Goal: Register for event/course

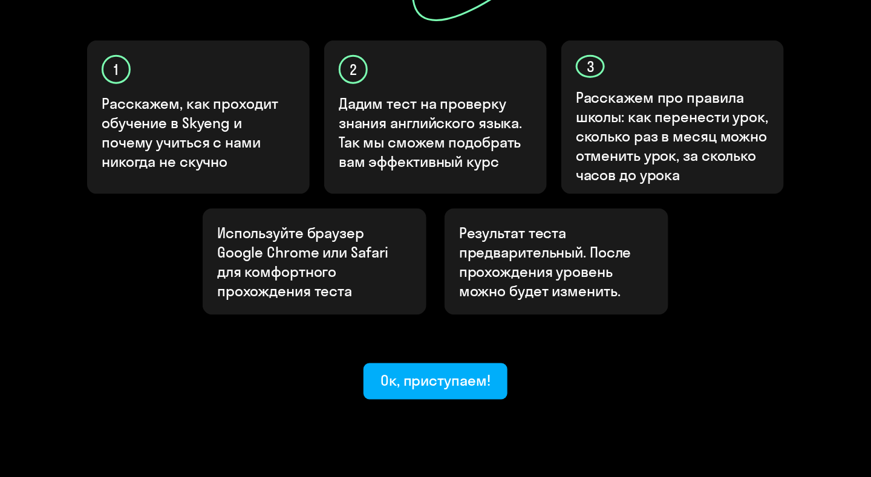
scroll to position [395, 0]
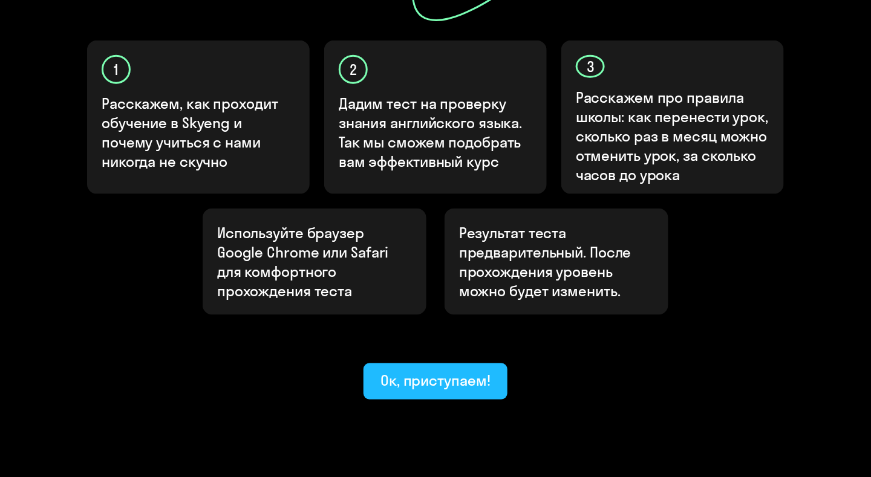
click at [449, 371] on div "Ок, приступаем!" at bounding box center [435, 380] width 110 height 19
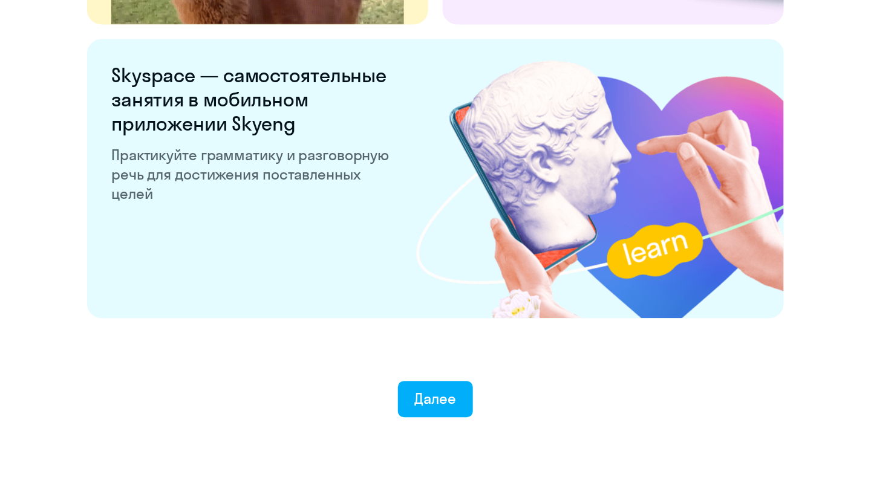
scroll to position [2325, 0]
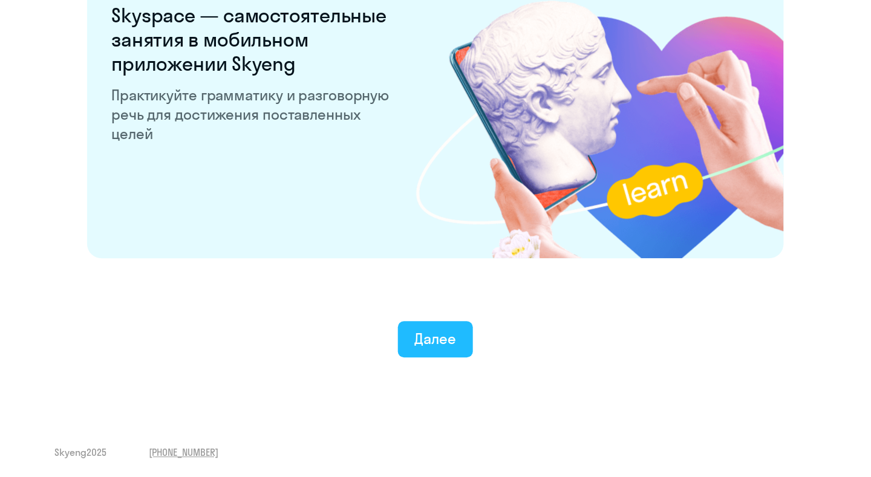
click at [455, 333] on div "Далее" at bounding box center [436, 338] width 42 height 19
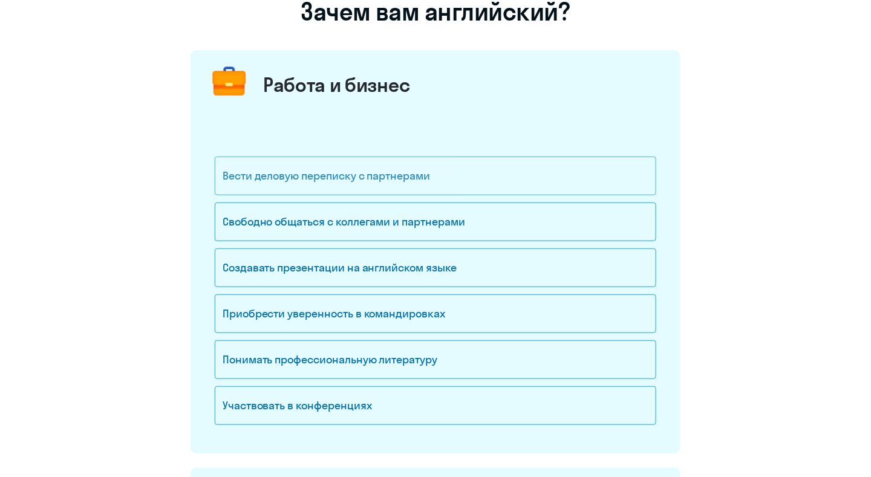
scroll to position [121, 0]
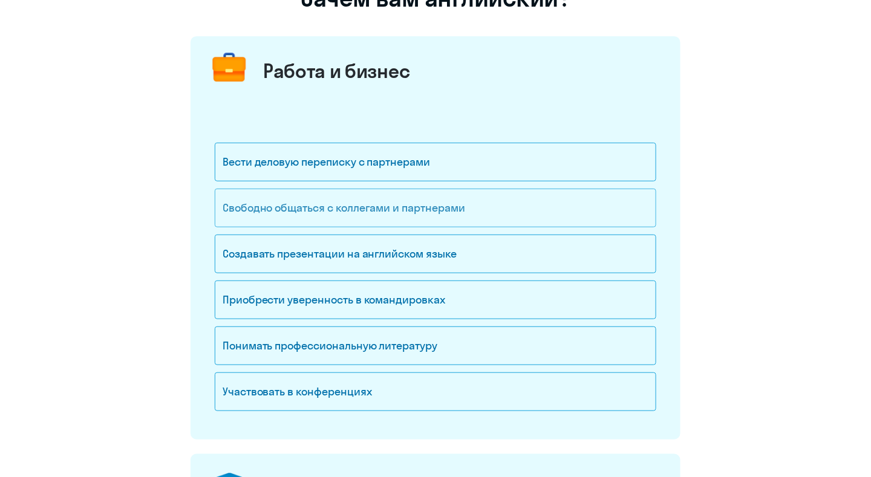
click at [480, 201] on div "Свободно общаться с коллегами и партнерами" at bounding box center [435, 208] width 441 height 39
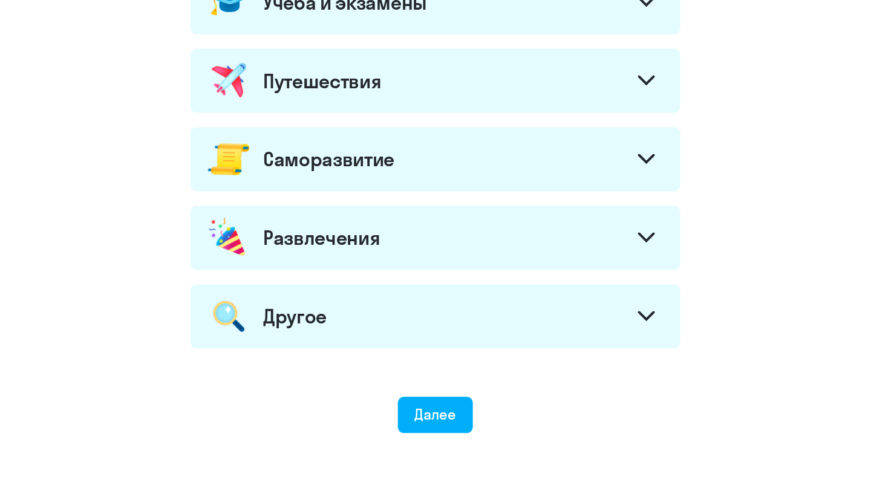
scroll to position [484, 0]
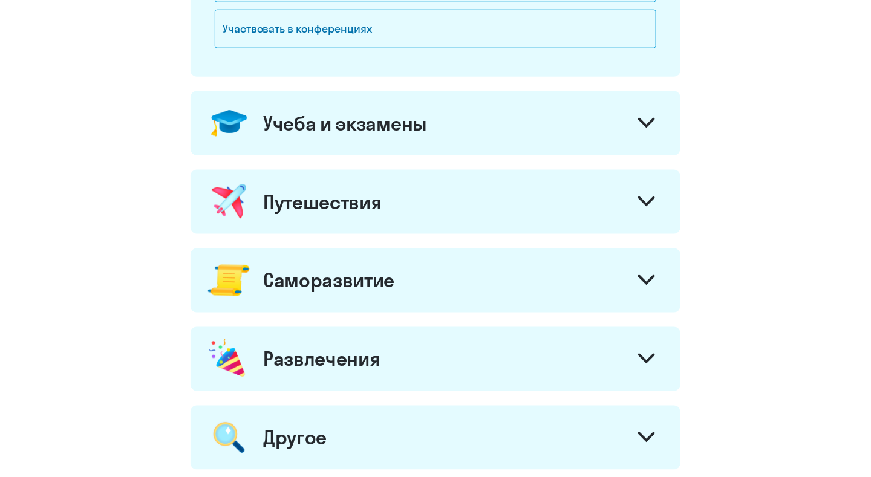
click at [647, 122] on icon at bounding box center [646, 122] width 15 height 7
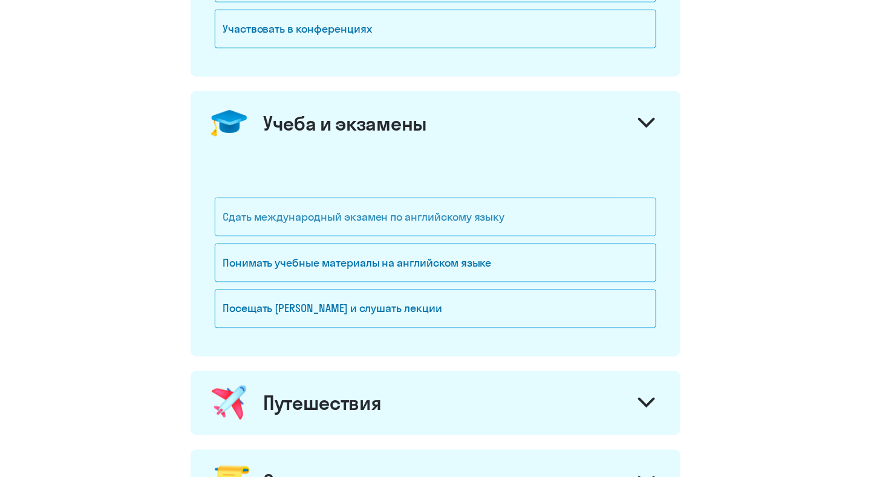
click at [491, 216] on div "Сдать международный экзамен по английскому языку" at bounding box center [435, 217] width 441 height 39
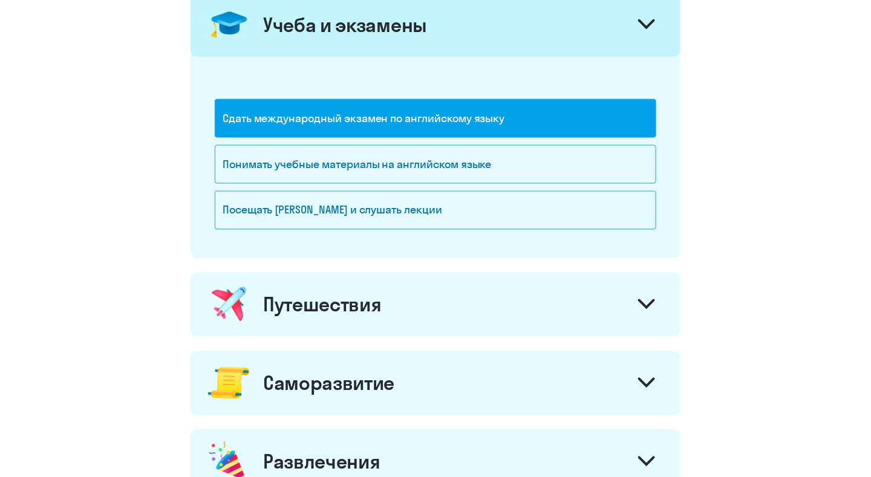
scroll to position [605, 0]
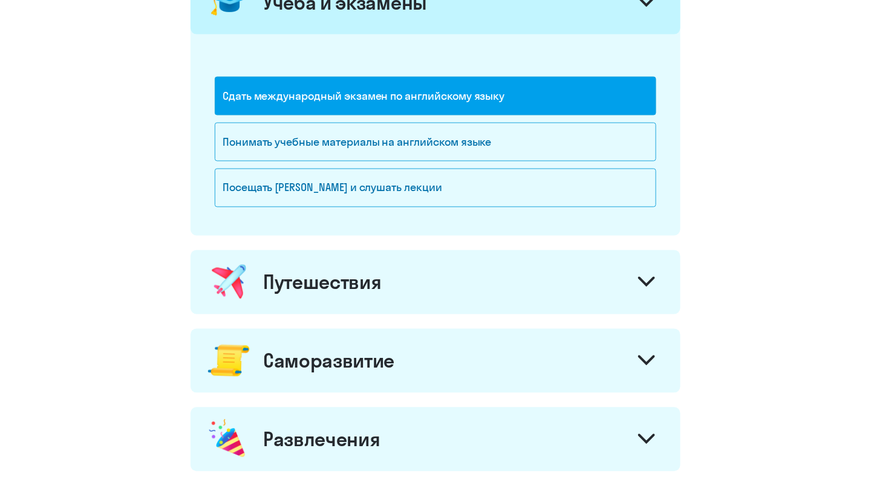
click at [646, 277] on icon at bounding box center [646, 282] width 17 height 10
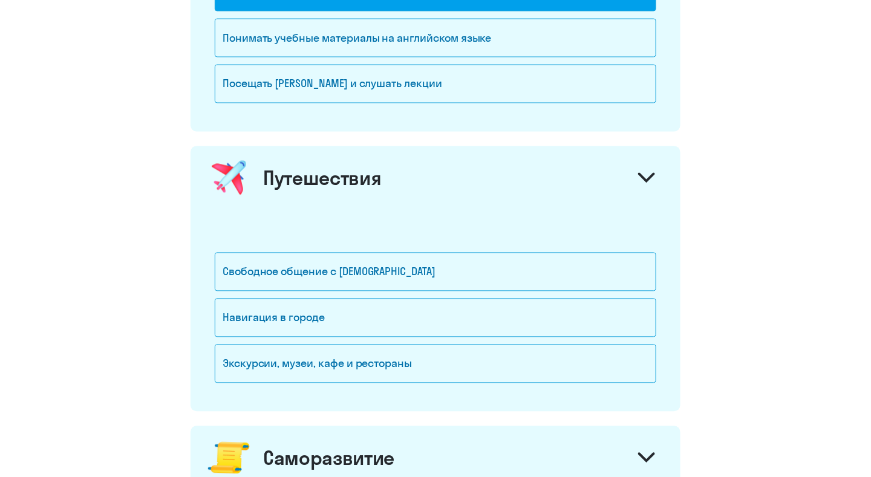
scroll to position [726, 0]
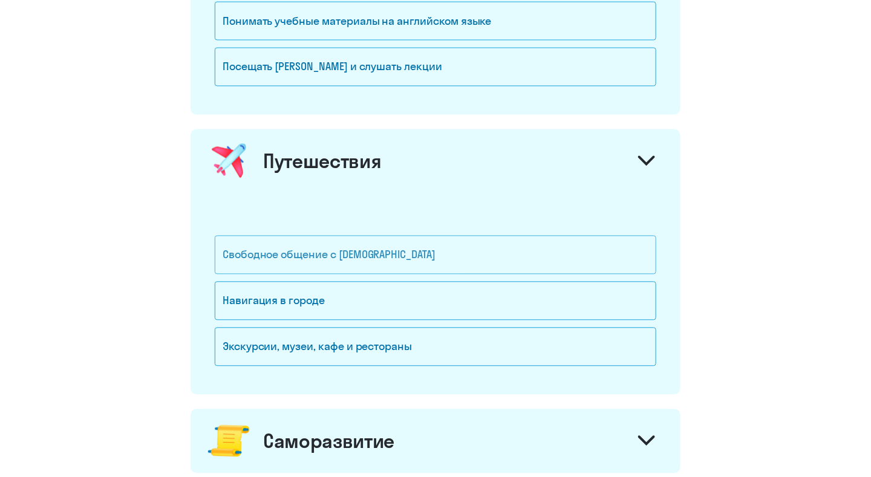
click at [467, 252] on div "Свободное общение с [DEMOGRAPHIC_DATA]" at bounding box center [435, 255] width 441 height 39
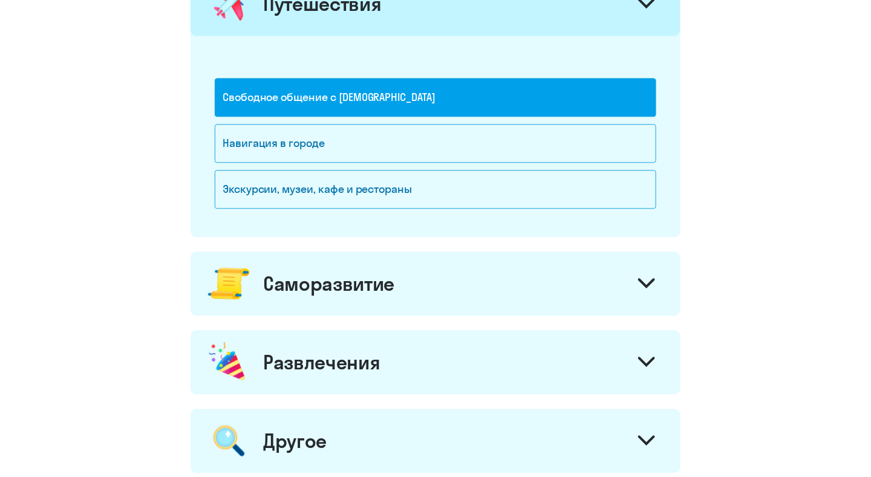
scroll to position [907, 0]
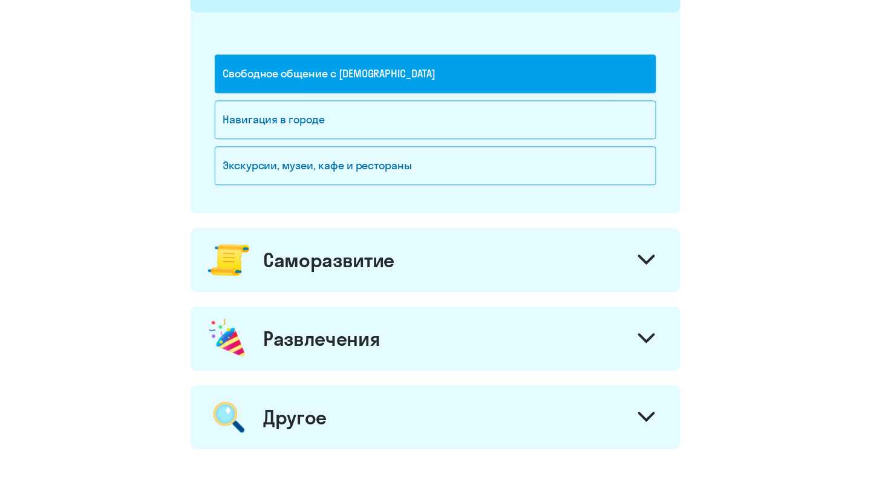
click at [651, 256] on icon at bounding box center [646, 260] width 17 height 10
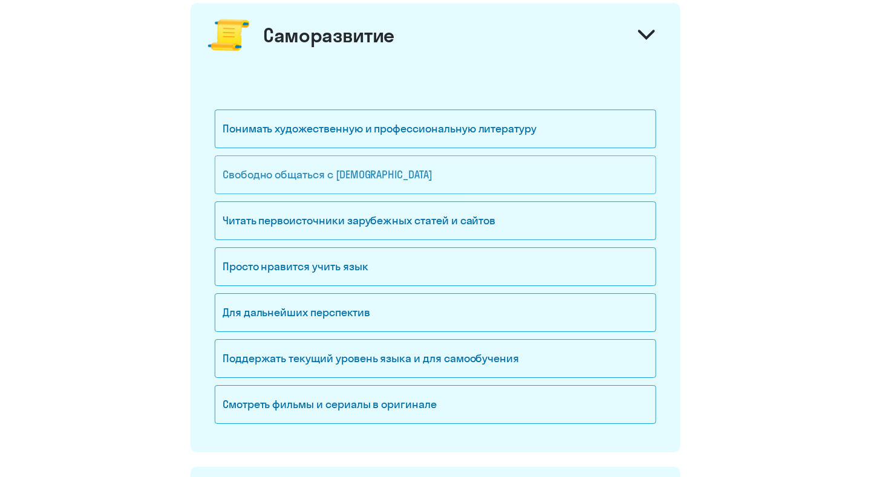
scroll to position [1149, 0]
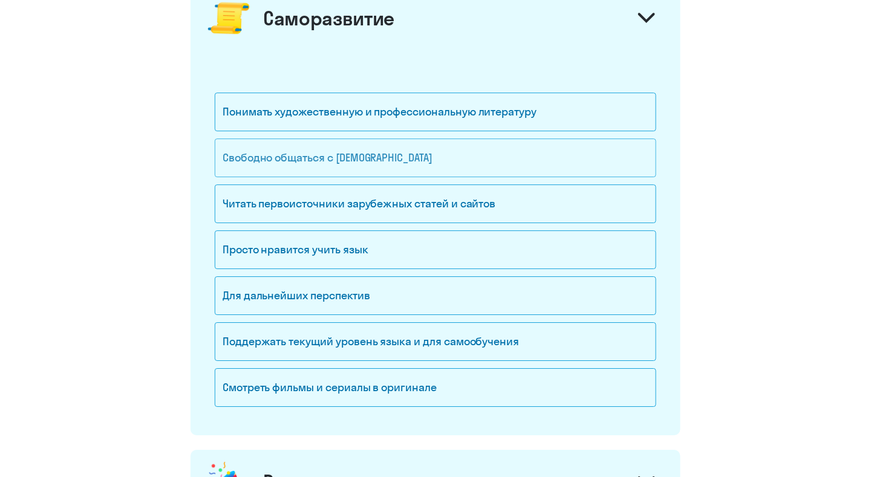
click at [377, 157] on div "Свободно общаться с [DEMOGRAPHIC_DATA]" at bounding box center [435, 157] width 441 height 39
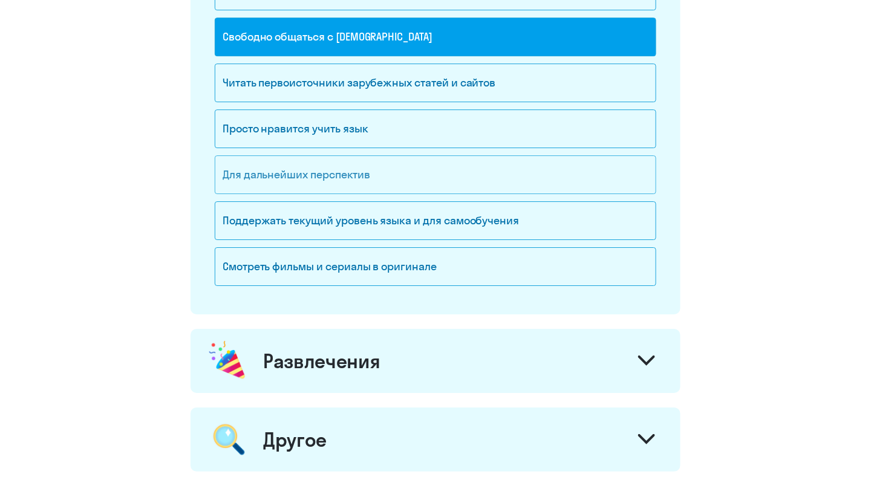
scroll to position [1330, 0]
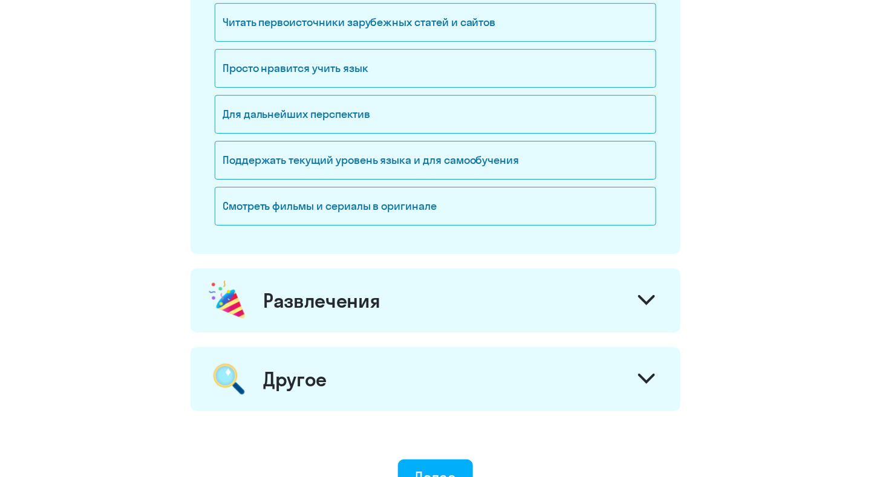
click at [648, 295] on icon at bounding box center [646, 300] width 17 height 10
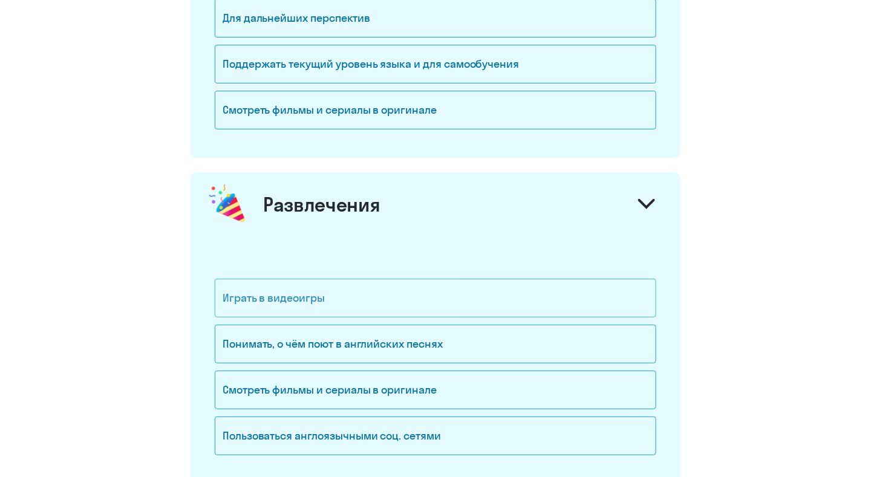
scroll to position [1512, 0]
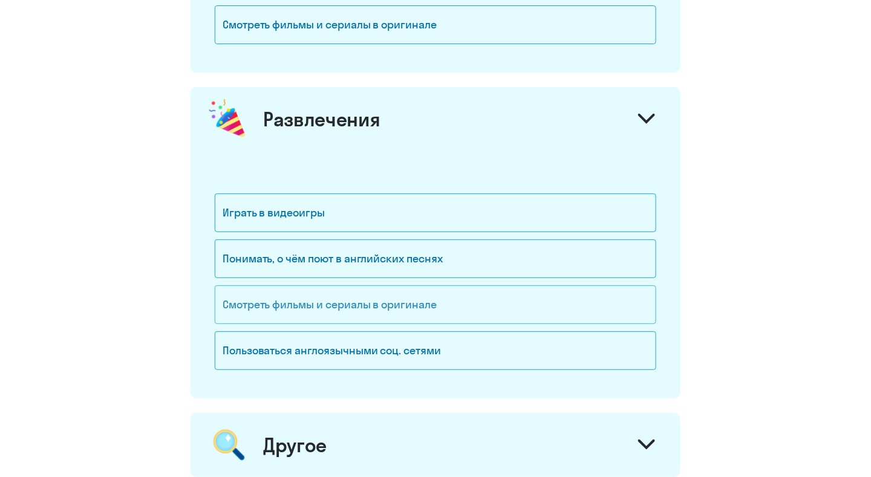
click at [408, 292] on div "Смотреть фильмы и сериалы в оригинале" at bounding box center [435, 304] width 441 height 39
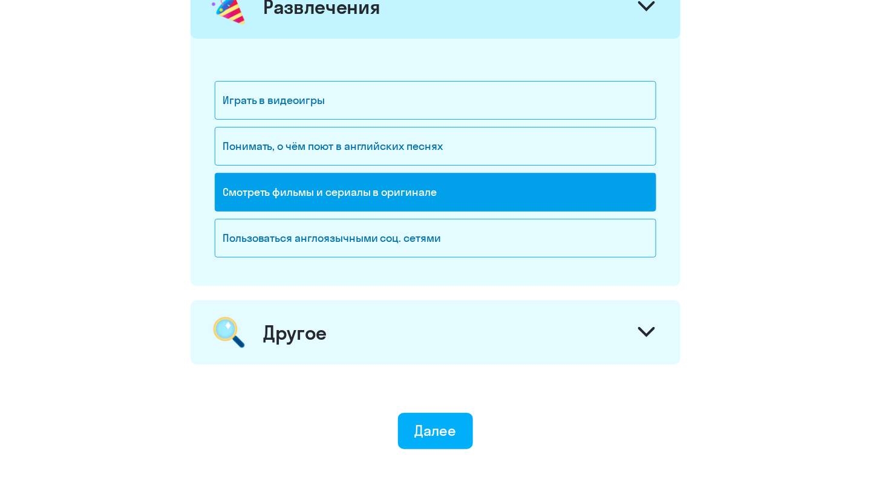
scroll to position [1633, 0]
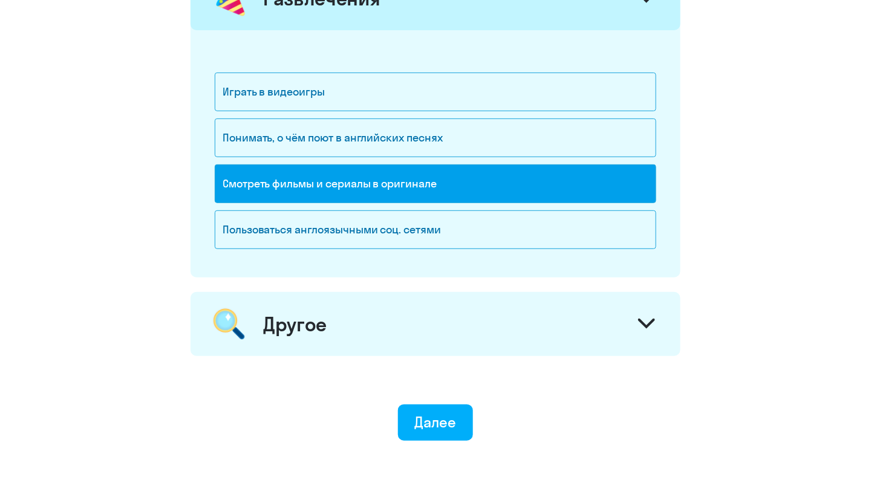
click at [649, 319] on icon at bounding box center [646, 324] width 17 height 10
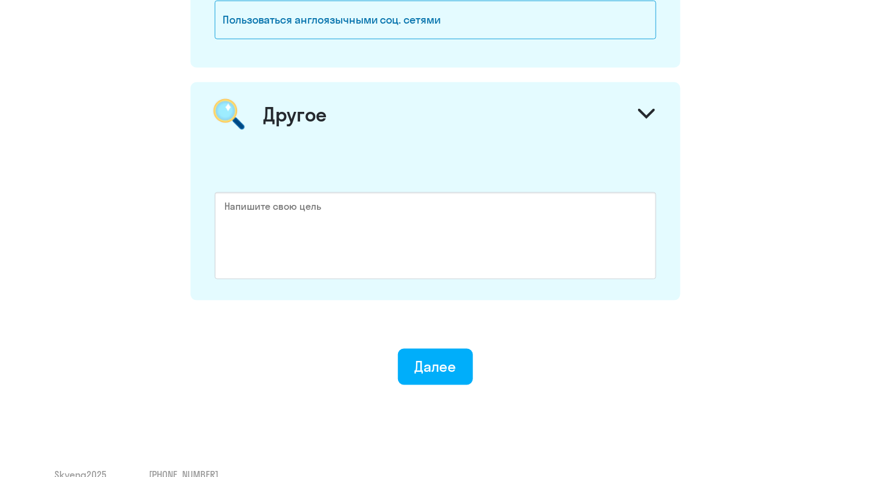
scroll to position [1854, 0]
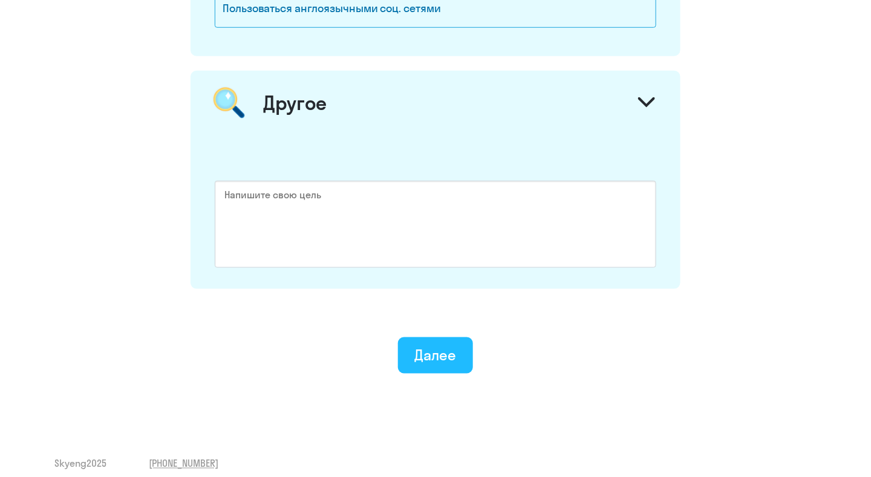
click at [437, 345] on div "Далее" at bounding box center [436, 354] width 42 height 19
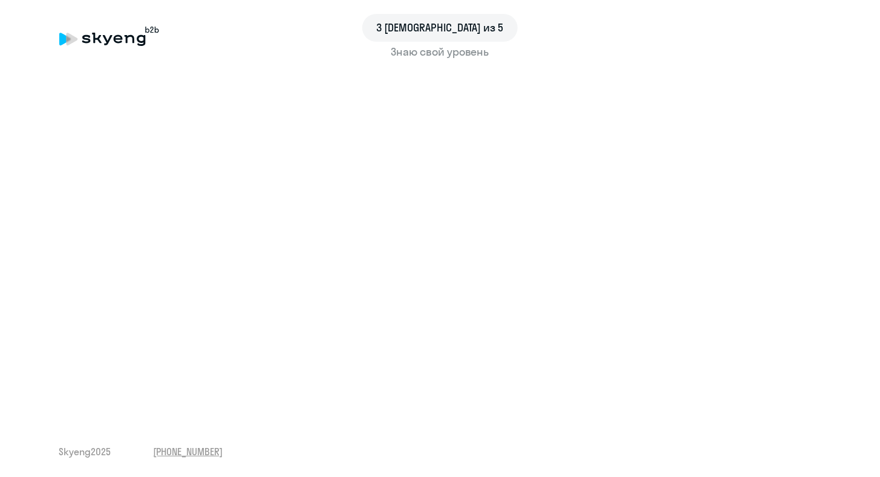
click at [565, 446] on div "Skyeng 2025 [PHONE_NUMBER]" at bounding box center [440, 451] width 762 height 13
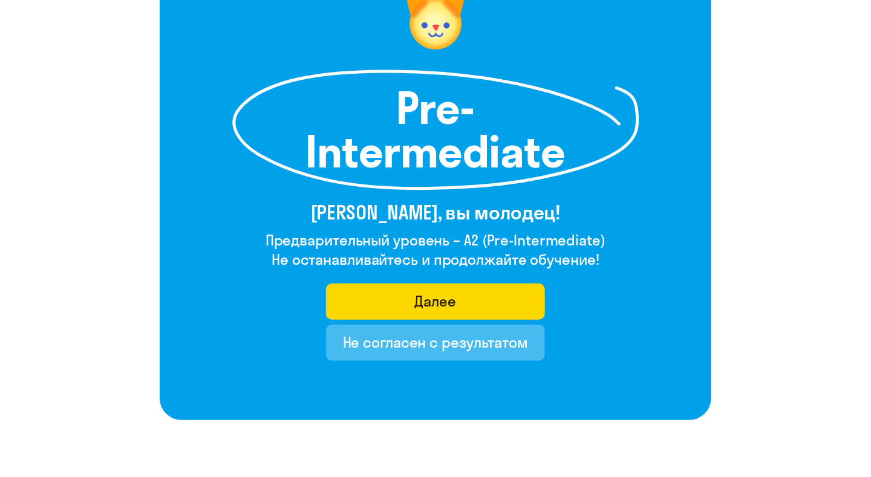
scroll to position [60, 0]
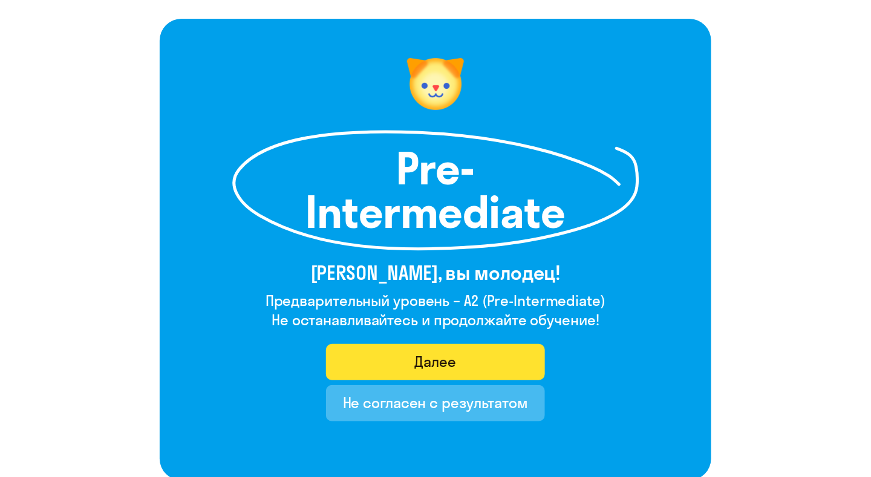
click at [472, 368] on button "Далее" at bounding box center [436, 362] width 220 height 36
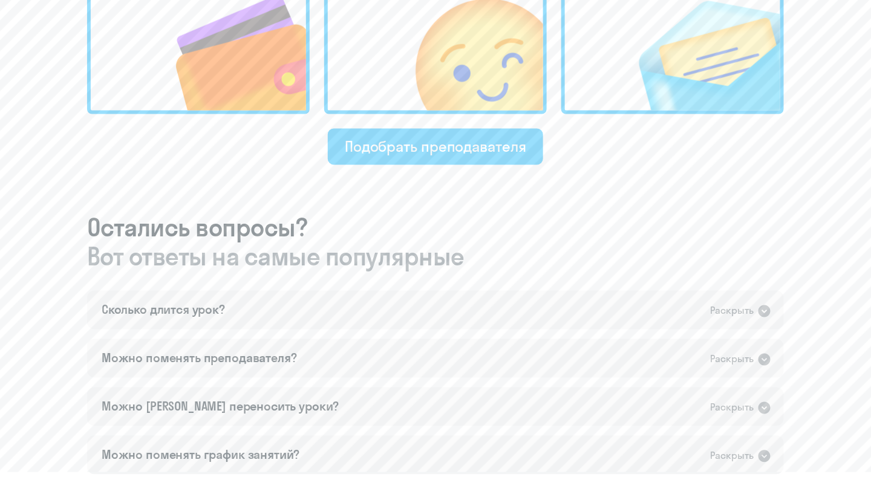
scroll to position [544, 0]
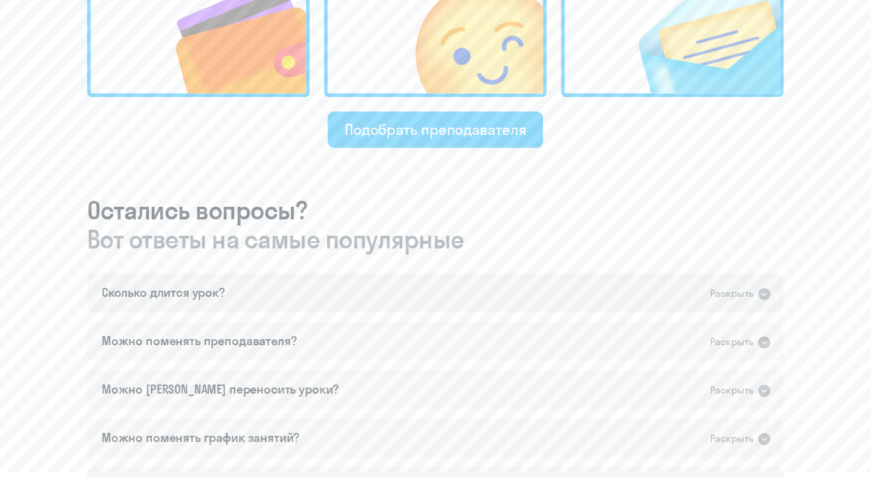
click at [772, 295] on div "Сколько длится урок? Раскрыть" at bounding box center [435, 293] width 697 height 39
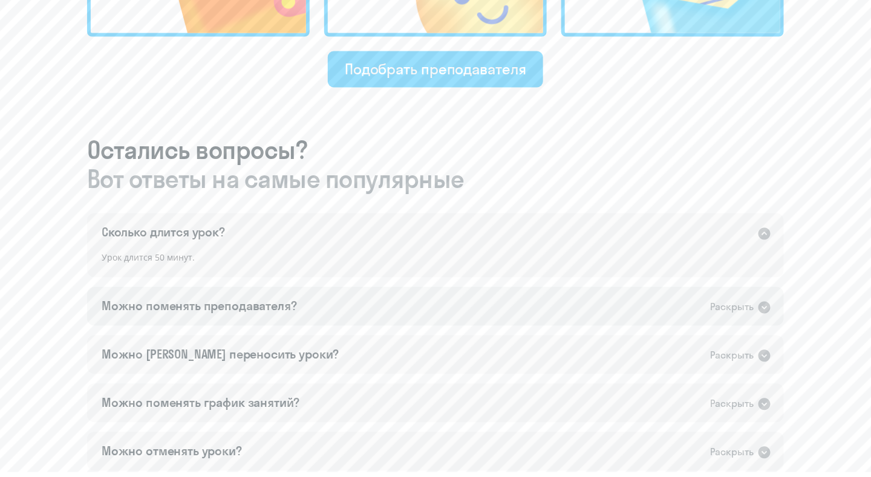
scroll to position [665, 0]
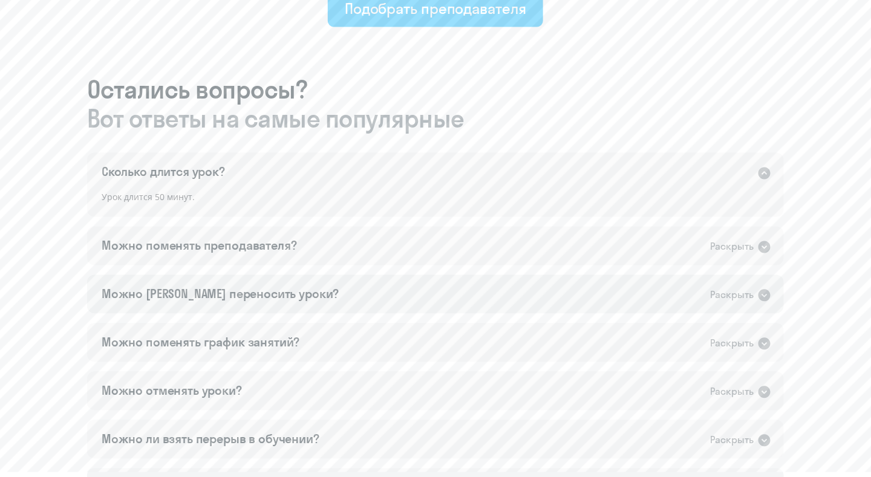
click at [759, 293] on icon at bounding box center [764, 296] width 12 height 12
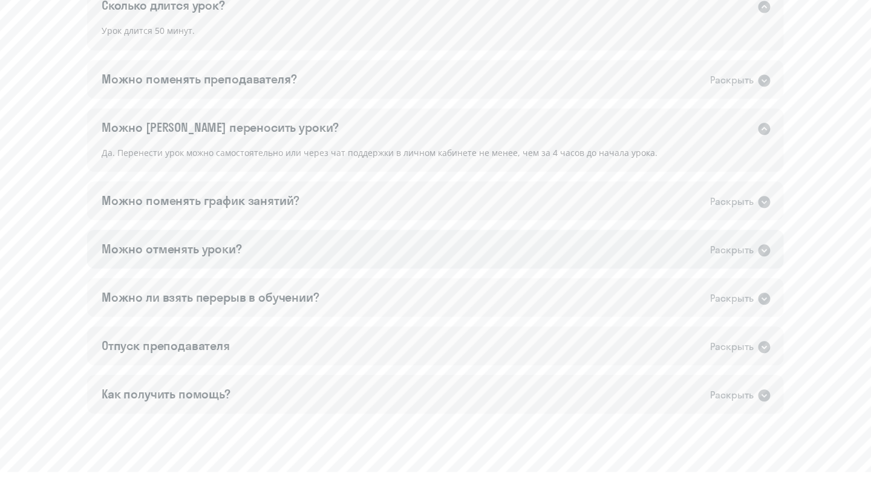
scroll to position [847, 0]
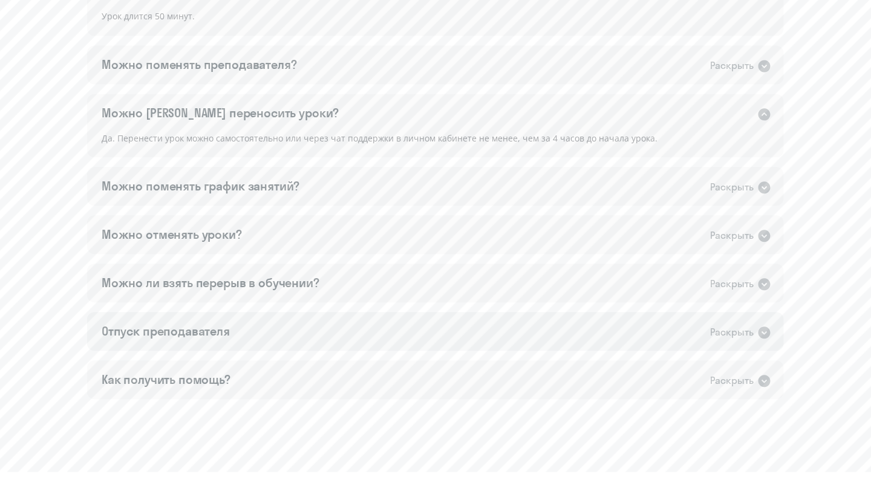
click at [762, 331] on icon at bounding box center [764, 333] width 12 height 12
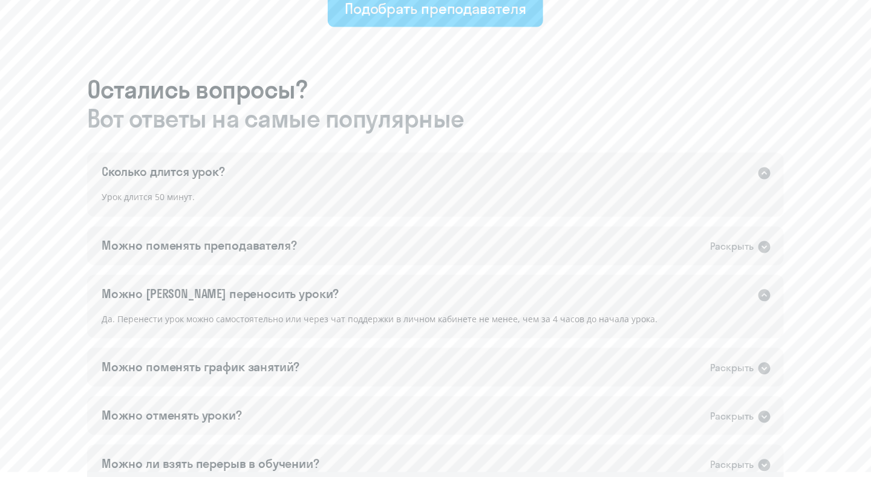
scroll to position [726, 0]
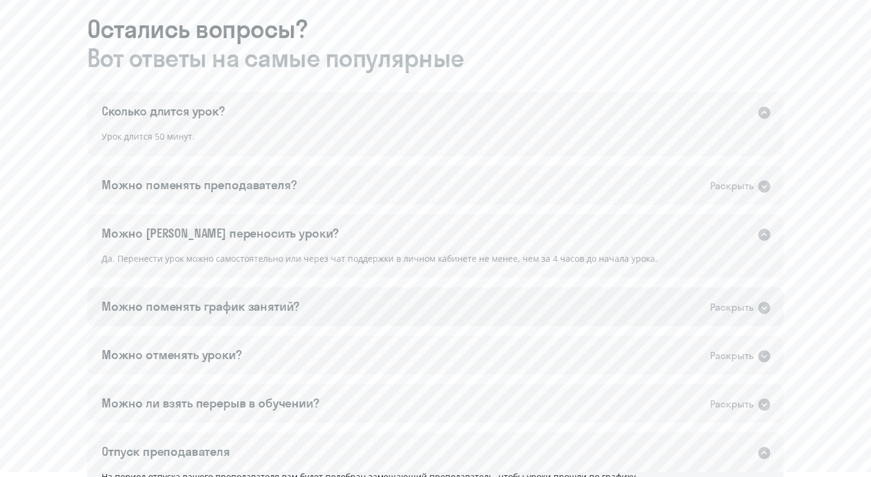
click at [763, 314] on icon at bounding box center [764, 308] width 15 height 15
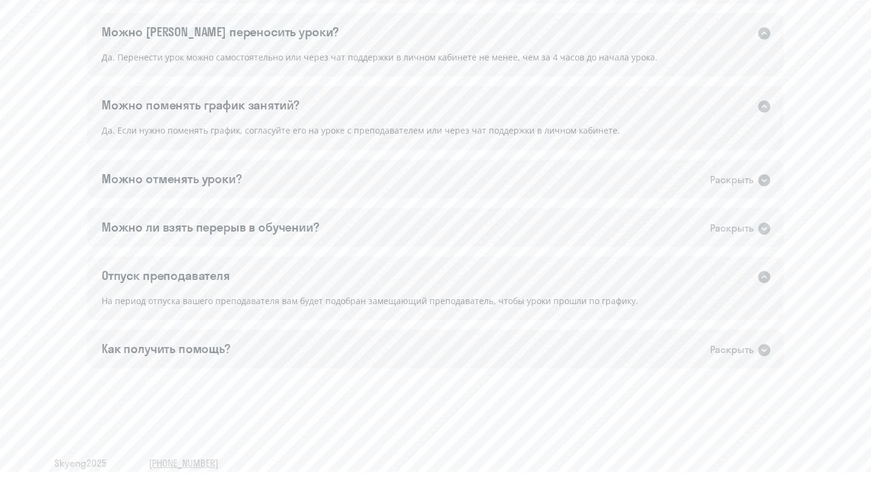
scroll to position [939, 0]
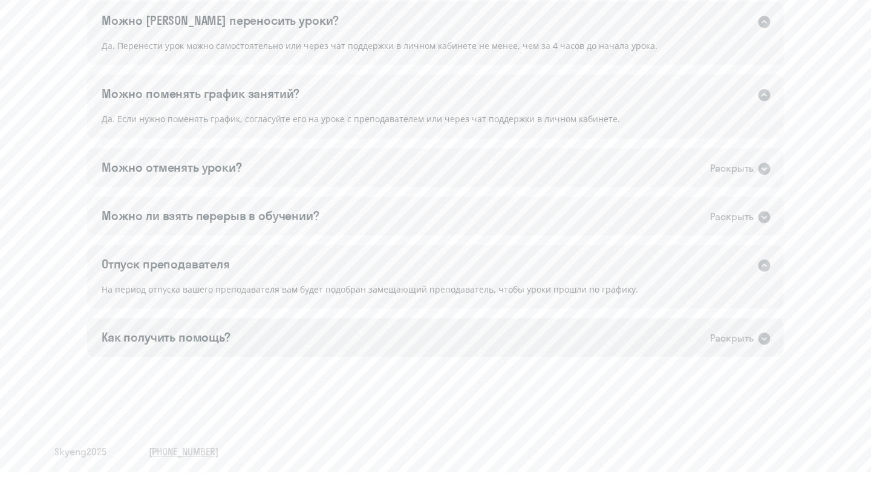
click at [766, 339] on icon at bounding box center [764, 339] width 12 height 12
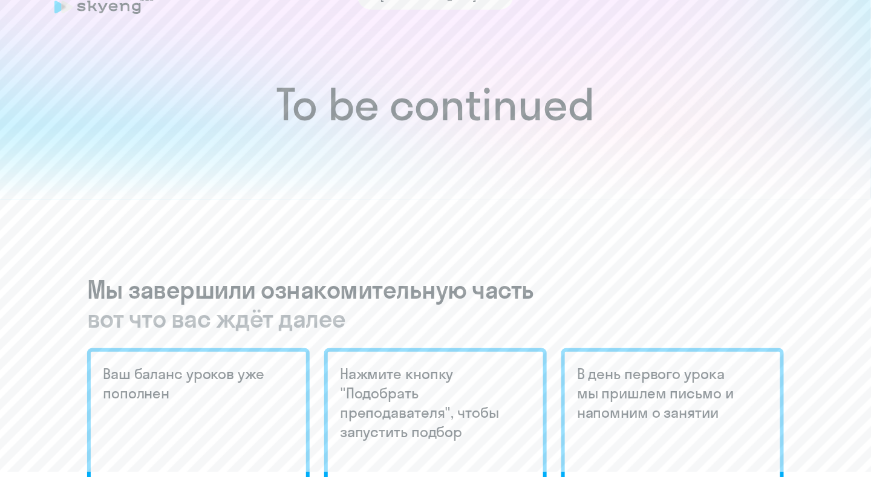
scroll to position [0, 0]
